Goal: Navigation & Orientation: Find specific page/section

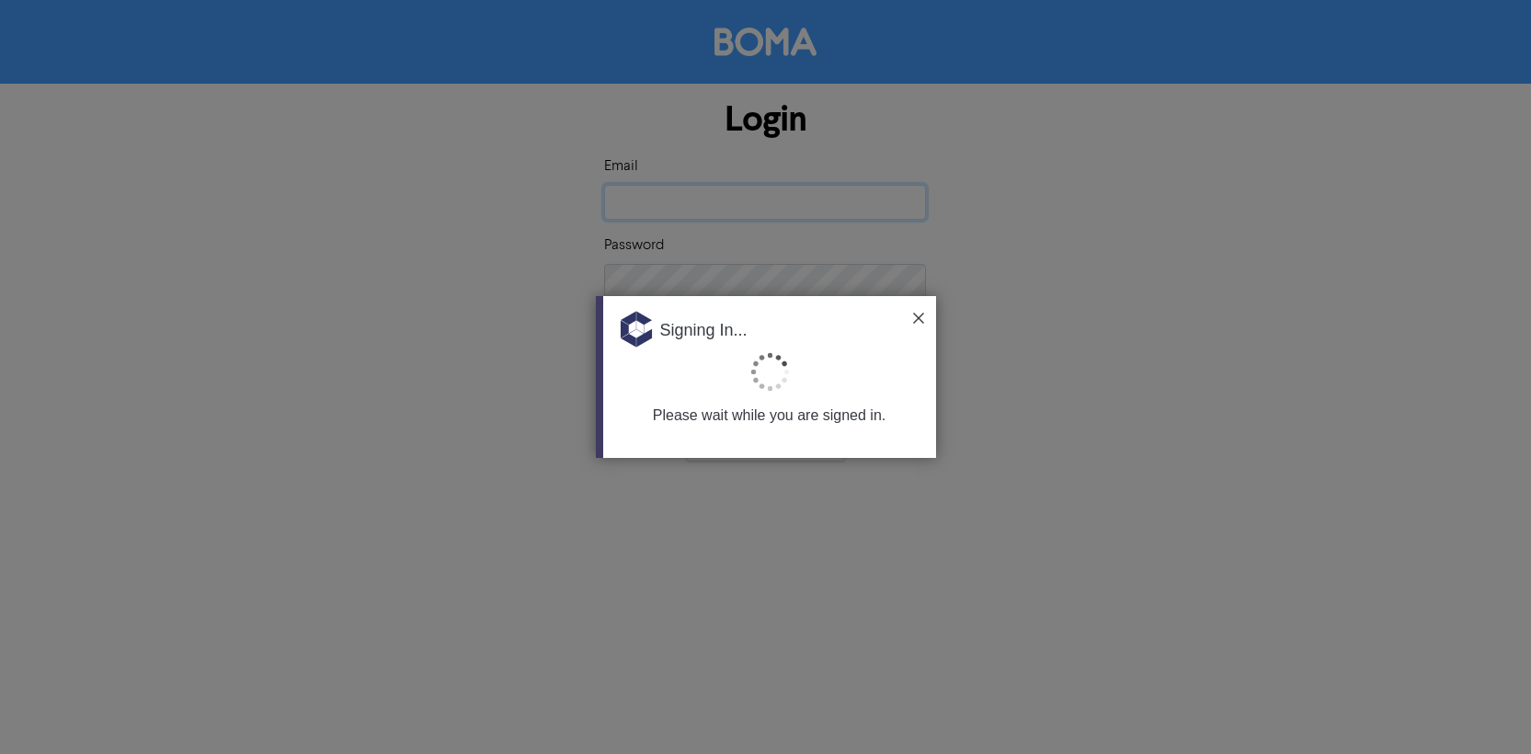
type input "[EMAIL_ADDRESS][DOMAIN_NAME]"
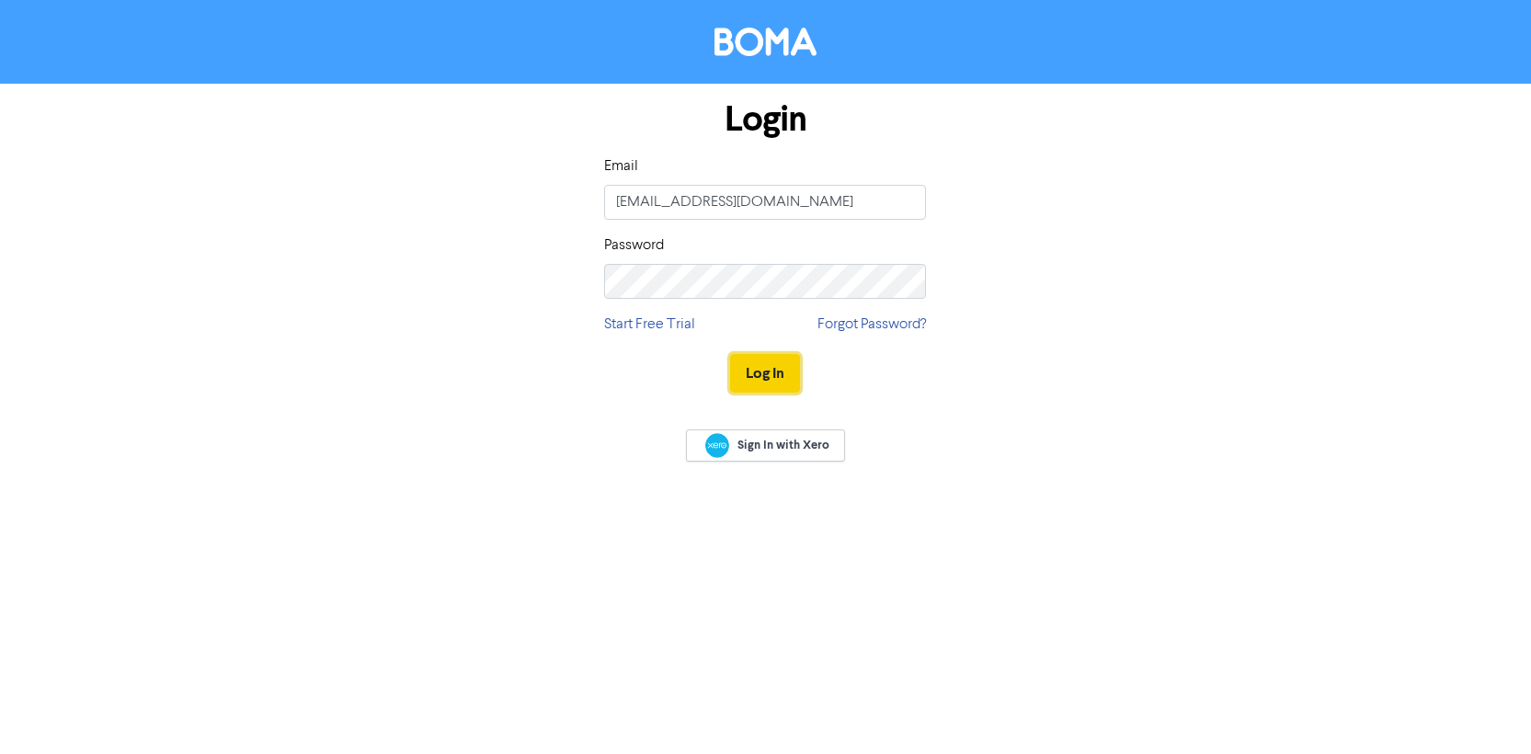
click at [770, 379] on button "Log In" at bounding box center [765, 373] width 70 height 39
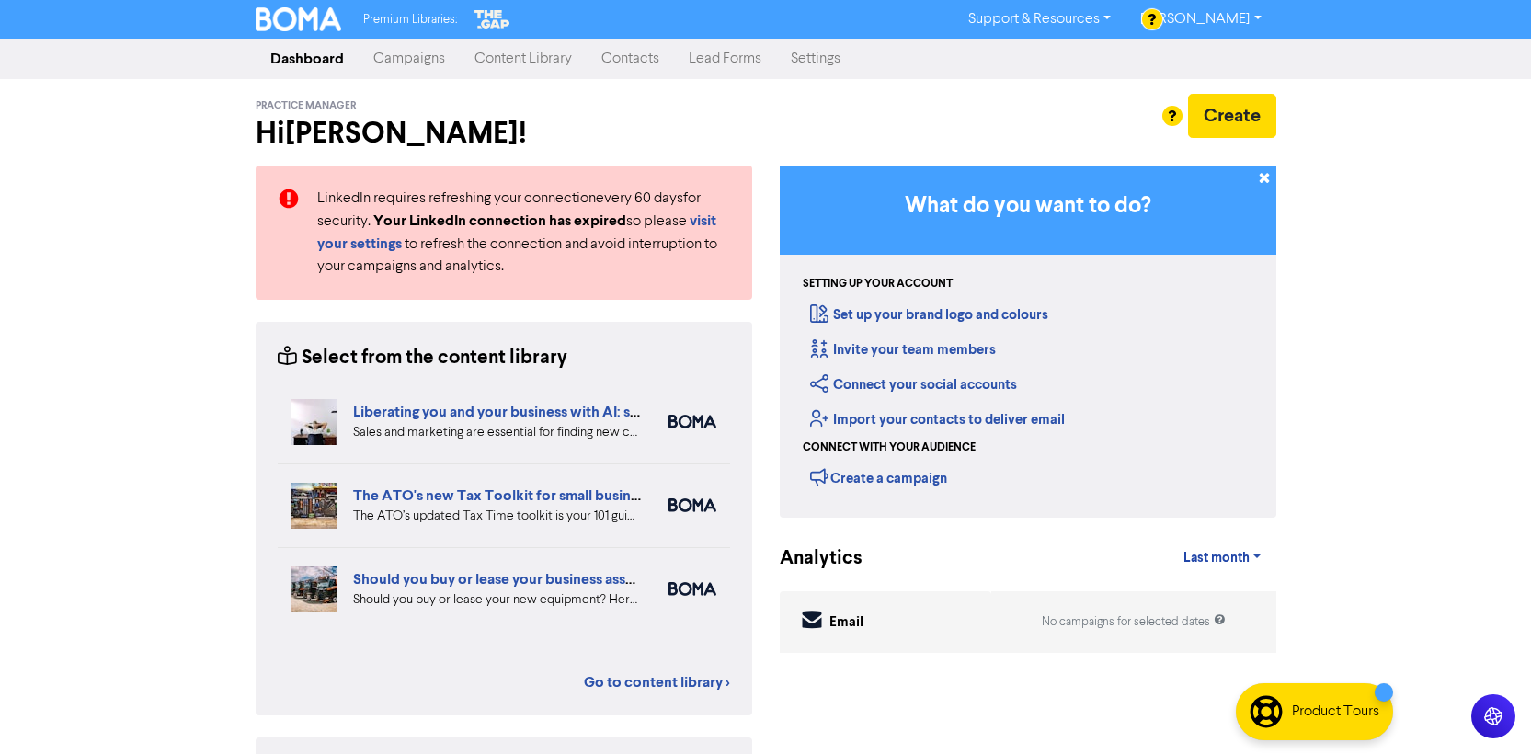
click at [519, 54] on link "Content Library" at bounding box center [523, 58] width 127 height 37
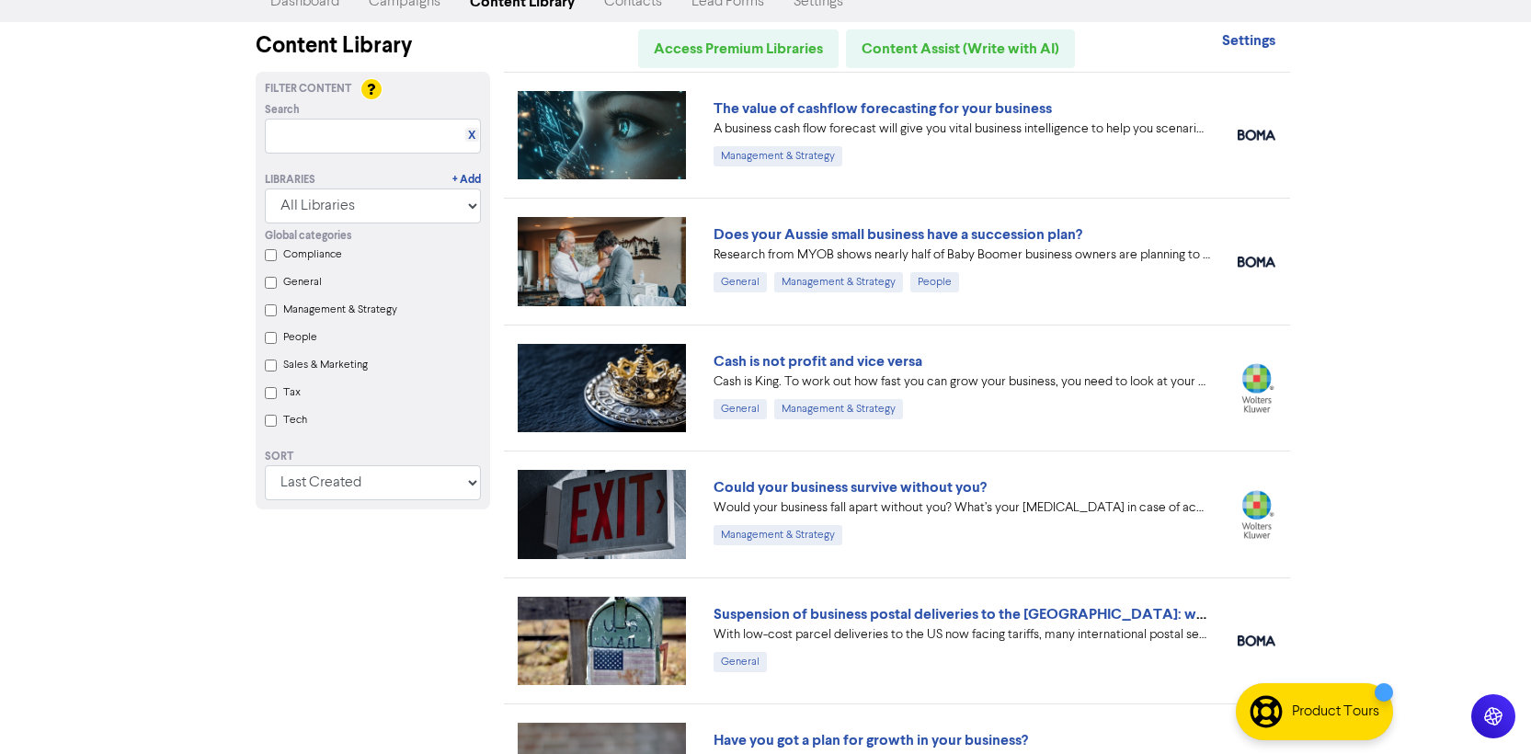
scroll to position [59, 0]
